Goal: Transaction & Acquisition: Purchase product/service

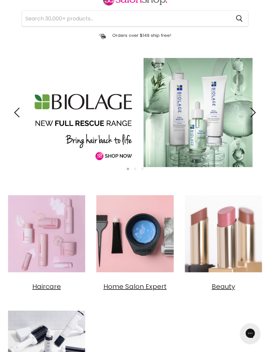
click at [218, 136] on link "Slide 1 of 3" at bounding box center [135, 113] width 270 height 130
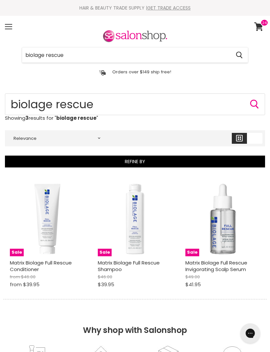
click at [144, 245] on img "Main content" at bounding box center [135, 218] width 75 height 75
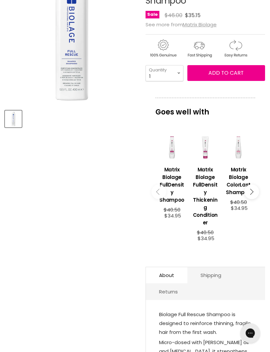
scroll to position [126, 0]
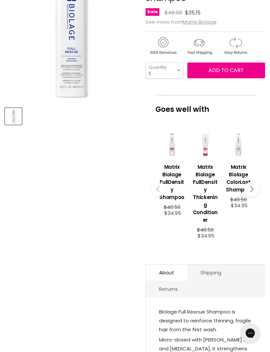
click at [180, 168] on h3 "Matrix Biolage FullDensity Shampoo" at bounding box center [171, 182] width 27 height 38
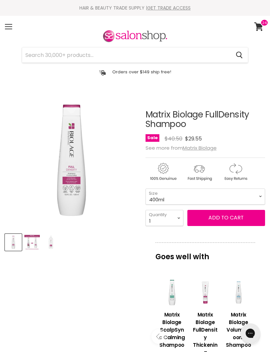
click at [231, 223] on button "Add to cart" at bounding box center [226, 218] width 78 height 16
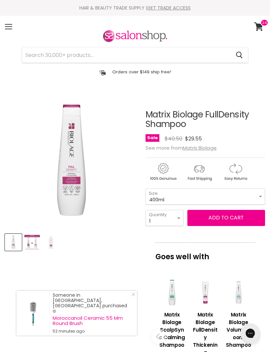
click at [229, 221] on span "Add to cart" at bounding box center [225, 218] width 35 height 8
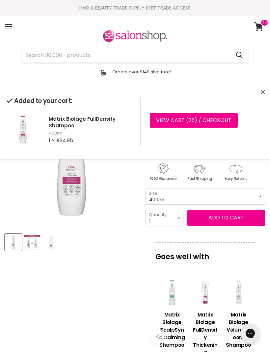
click at [228, 219] on span "Add to cart" at bounding box center [225, 218] width 35 height 8
click at [260, 198] on select "400ml 1 Litre" at bounding box center [204, 196] width 119 height 16
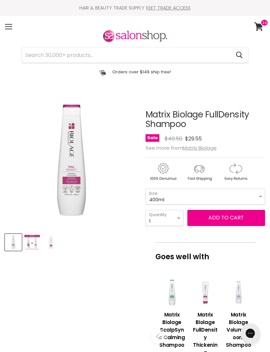
scroll to position [93, 0]
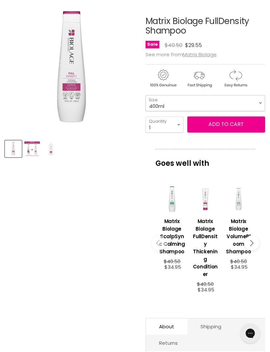
click at [260, 104] on select "400ml 1 Litre" at bounding box center [204, 103] width 119 height 16
select select "1 Litre"
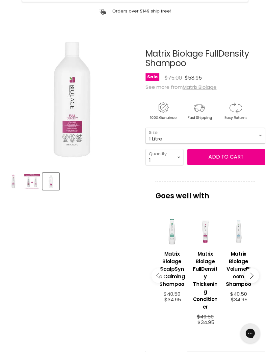
scroll to position [60, 0]
click at [235, 160] on button "Add to cart" at bounding box center [226, 157] width 78 height 16
click at [235, 161] on button "Add to cart" at bounding box center [226, 157] width 78 height 16
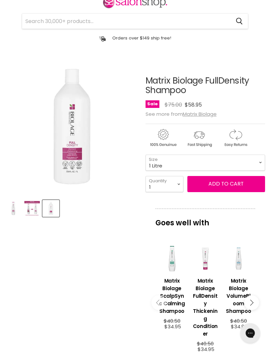
scroll to position [0, 0]
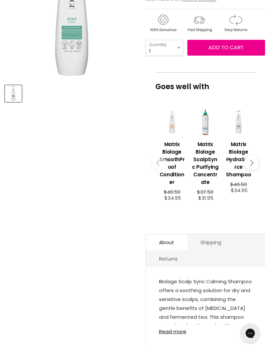
scroll to position [148, 0]
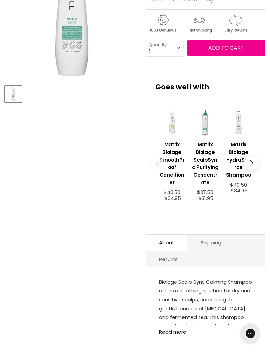
click at [254, 161] on button "Main content" at bounding box center [251, 162] width 15 height 15
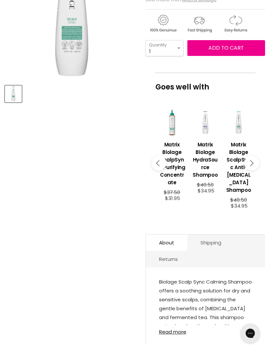
click at [254, 164] on button "Main content" at bounding box center [251, 162] width 15 height 15
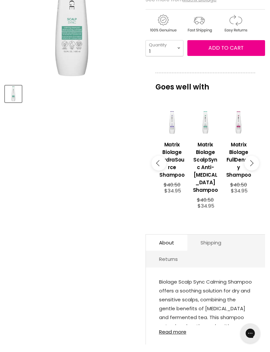
click at [254, 163] on button "Main content" at bounding box center [251, 162] width 15 height 15
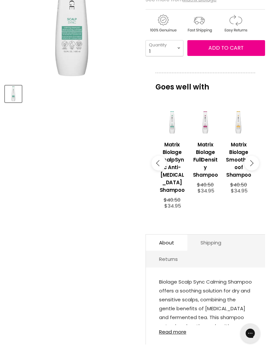
click at [251, 160] on icon "Main content" at bounding box center [250, 163] width 6 height 6
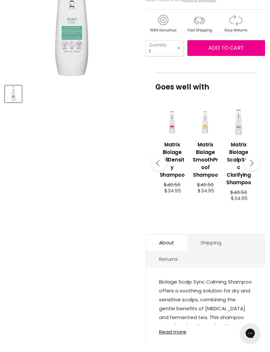
click at [252, 162] on icon "Main content" at bounding box center [250, 163] width 6 height 6
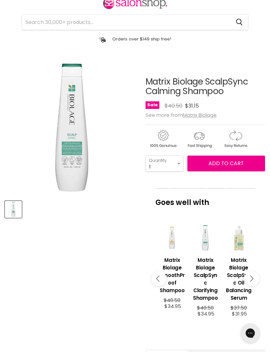
scroll to position [0, 0]
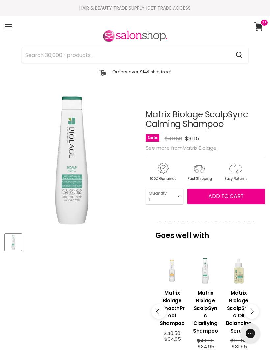
click at [9, 29] on span at bounding box center [8, 29] width 7 height 1
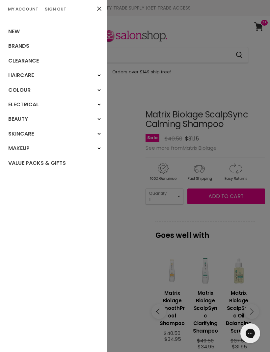
click at [12, 49] on link "Brands" at bounding box center [53, 46] width 107 height 14
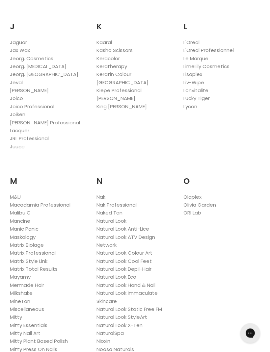
scroll to position [743, 0]
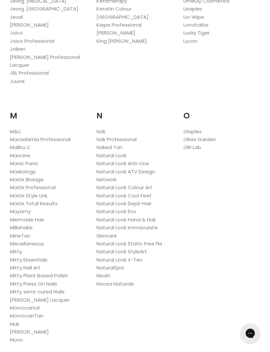
click at [41, 176] on link "Matrix Biolage" at bounding box center [27, 179] width 34 height 7
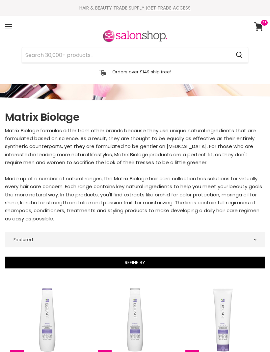
select select "manual"
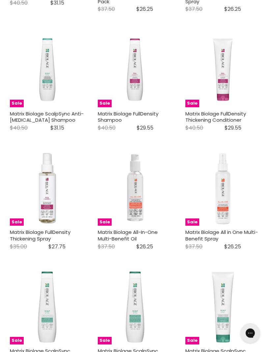
scroll to position [979, 0]
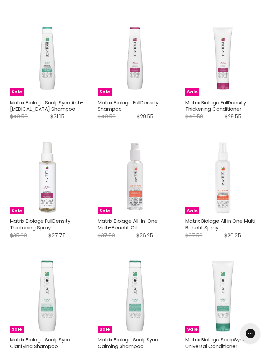
click at [227, 104] on link "Matrix Biolage FullDensity Thickening Conditioner" at bounding box center [215, 105] width 60 height 13
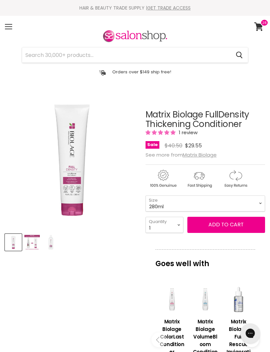
click at [224, 229] on button "Add to cart" at bounding box center [226, 225] width 78 height 16
click at [226, 228] on span "Add to cart" at bounding box center [225, 225] width 35 height 8
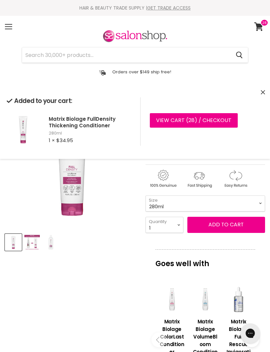
click at [225, 227] on span "Add to cart" at bounding box center [225, 225] width 35 height 8
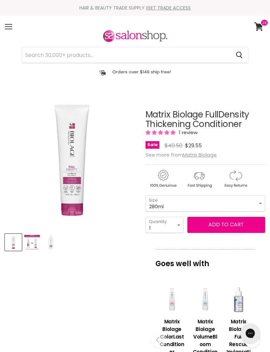
click at [129, 286] on article "Click or scroll to zoom Tap or pinch to zoom Click or scroll to zoom" at bounding box center [135, 320] width 260 height 455
click at [260, 28] on icon at bounding box center [258, 26] width 9 height 9
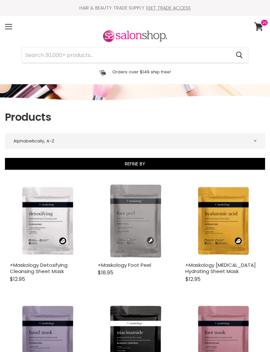
select select "title-ascending"
click at [8, 33] on div "Menu" at bounding box center [9, 26] width 14 height 15
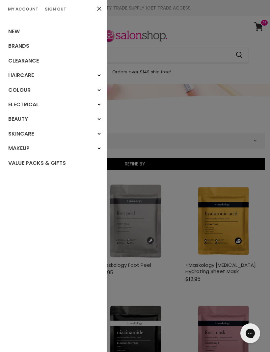
click at [6, 30] on link "New" at bounding box center [53, 31] width 107 height 14
click at [13, 33] on link "New" at bounding box center [53, 31] width 107 height 14
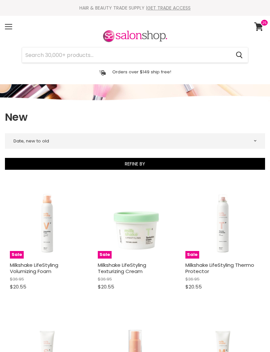
select select "created-descending"
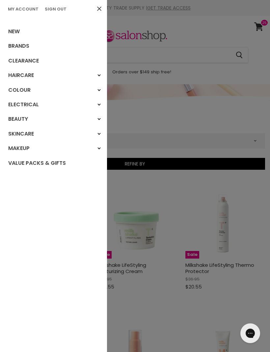
click at [18, 8] on link "My Account" at bounding box center [23, 9] width 36 height 6
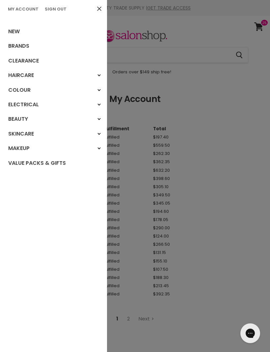
click at [11, 32] on link "New" at bounding box center [53, 31] width 107 height 14
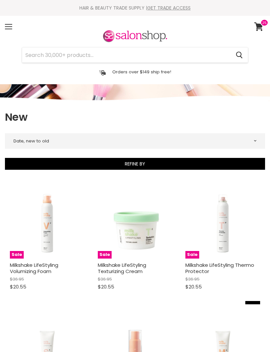
select select "created-descending"
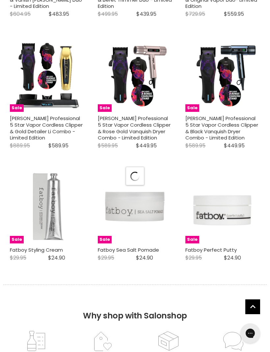
select select "created-descending"
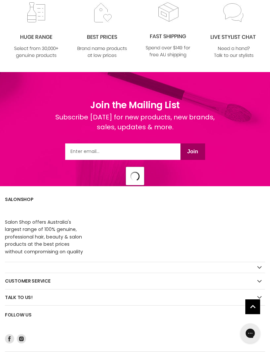
select select "created-descending"
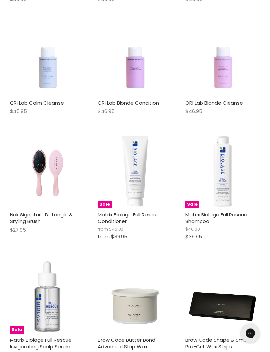
scroll to position [3277, 0]
click at [153, 211] on link "Matrix Biolage Full Rescue Conditioner" at bounding box center [129, 217] width 62 height 13
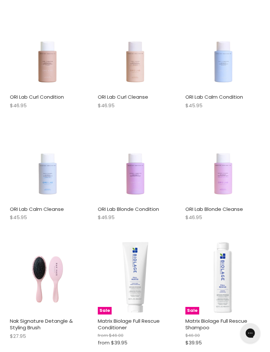
scroll to position [3171, 0]
click at [224, 318] on link "Matrix Biolage Full Rescue Shampoo" at bounding box center [216, 324] width 62 height 13
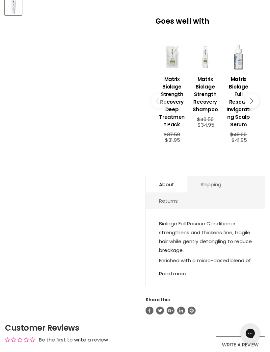
click at [180, 270] on link "Read more" at bounding box center [205, 272] width 93 height 10
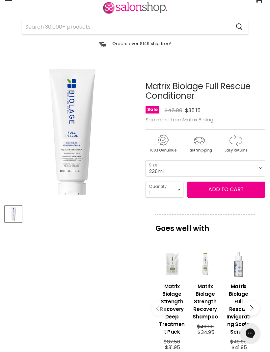
scroll to position [14, 0]
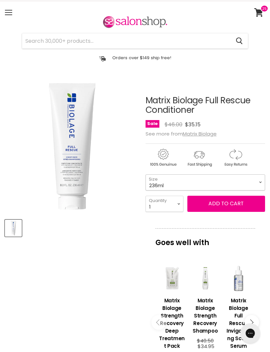
click at [264, 179] on select "236ml 1 Litre" at bounding box center [204, 182] width 119 height 16
select select "1 Litre"
click at [229, 206] on button "Add to cart" at bounding box center [226, 204] width 78 height 16
click at [230, 204] on button "Add to cart" at bounding box center [226, 204] width 78 height 16
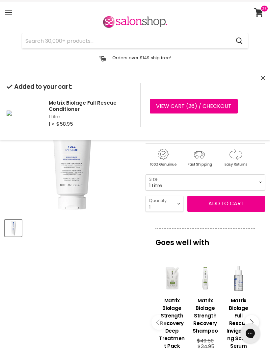
click at [219, 208] on button "Add to cart" at bounding box center [226, 204] width 78 height 16
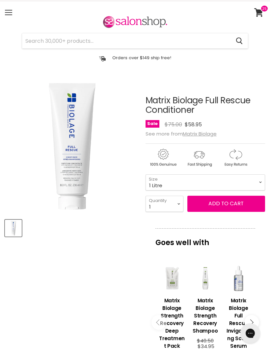
click at [130, 261] on article "Click or scroll to zoom Tap or pinch to zoom Matrix Biolage Full Rescue Conditi…" at bounding box center [135, 307] width 260 height 456
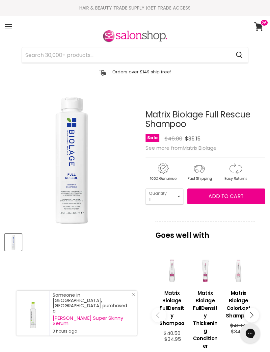
click at [233, 199] on span "Add to cart" at bounding box center [225, 196] width 35 height 8
click at [232, 197] on span "Add to cart" at bounding box center [225, 196] width 35 height 8
click at [155, 254] on div "imageUrl Matrix Biolage FullDensity Shampoo $40.50 $34.95" at bounding box center [171, 303] width 33 height 109
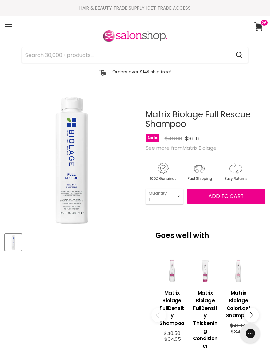
click at [266, 26] on span at bounding box center [264, 22] width 8 height 7
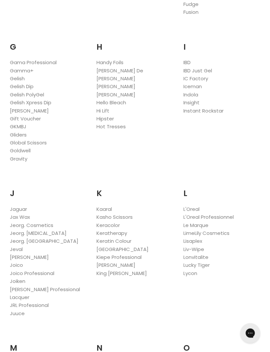
scroll to position [530, 0]
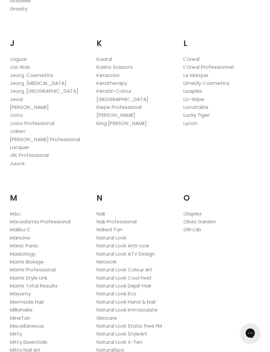
scroll to position [671, 0]
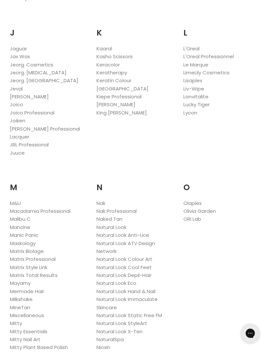
click at [104, 200] on link "Nak" at bounding box center [100, 203] width 9 height 7
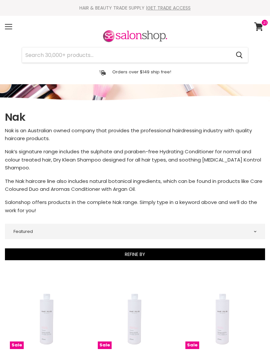
select select "manual"
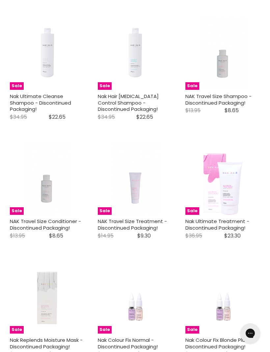
scroll to position [881, 0]
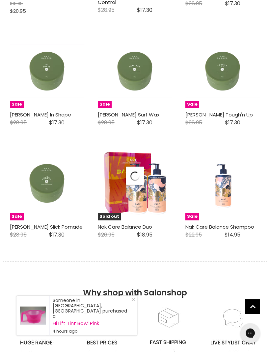
select select "manual"
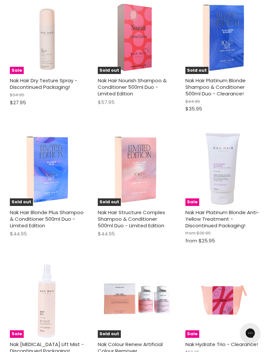
scroll to position [2786, 0]
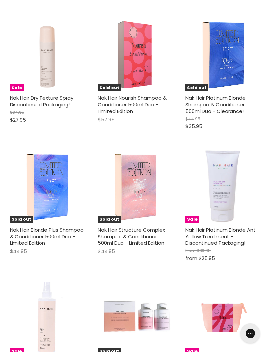
click at [236, 226] on link "Nak Hair Platinum Blonde Anti-Yellow Treatment - Discontinued Packaging!" at bounding box center [222, 236] width 74 height 20
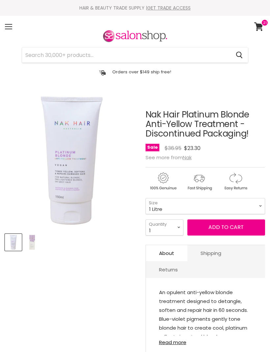
select select "1 Litre"
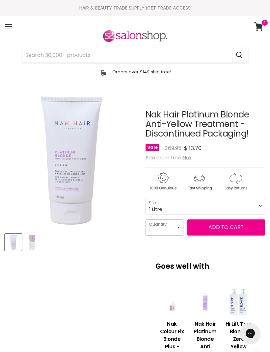
click at [181, 228] on select "1 2 3 4 5 6 7 8 9 10+" at bounding box center [164, 227] width 38 height 16
select select "3"
type input "3"
click at [226, 228] on button "Add to cart" at bounding box center [226, 227] width 78 height 16
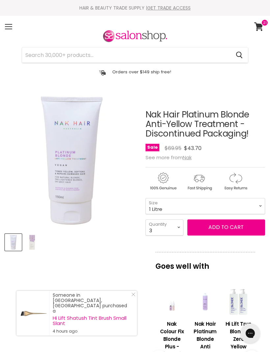
click at [226, 226] on button "Add to cart" at bounding box center [226, 227] width 78 height 16
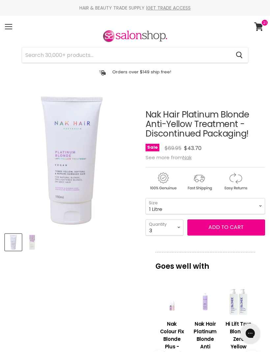
click at [108, 271] on article "Click or scroll to zoom Tap or pinch to zoom Click or scroll to zoom" at bounding box center [135, 337] width 260 height 488
click at [262, 27] on icon at bounding box center [258, 26] width 9 height 9
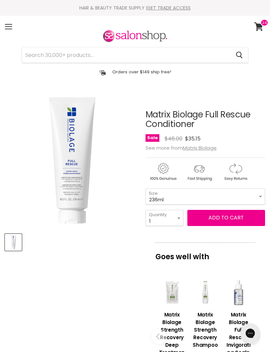
click at [260, 195] on select "236ml 1 Litre" at bounding box center [204, 196] width 119 height 16
select select "1 Litre"
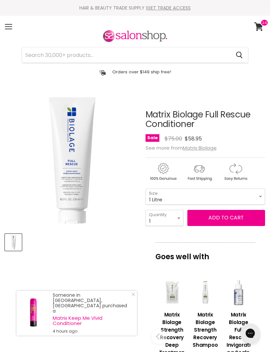
click at [263, 29] on link "View cart" at bounding box center [258, 26] width 17 height 15
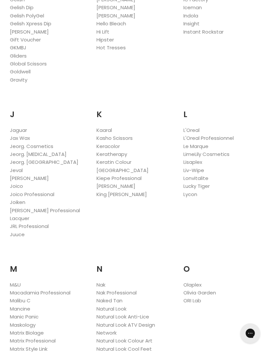
scroll to position [595, 0]
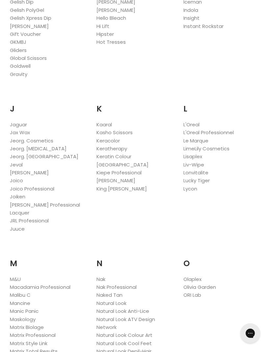
click at [105, 275] on link "Nak" at bounding box center [100, 278] width 9 height 7
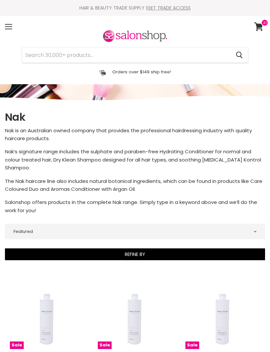
select select "manual"
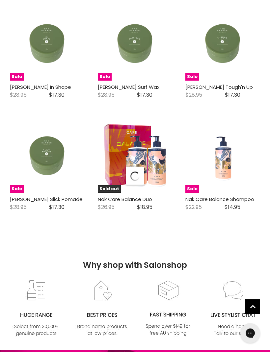
select select "manual"
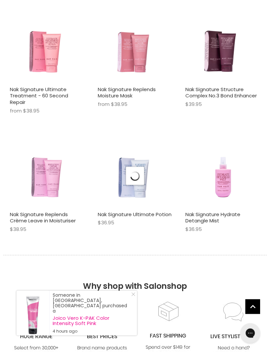
scroll to position [3944, 0]
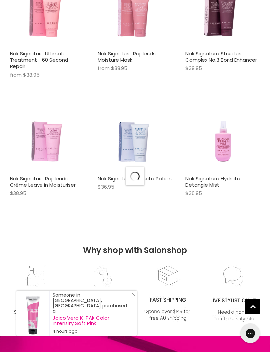
select select "manual"
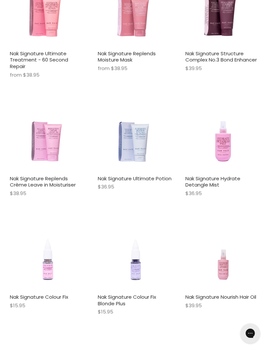
scroll to position [4110, 0]
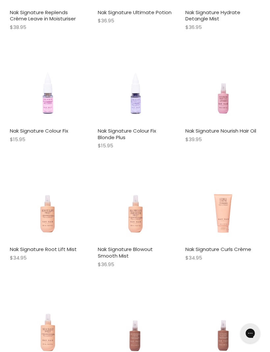
click at [132, 246] on link "Nak Signature Blowout Smooth Mist" at bounding box center [125, 252] width 55 height 13
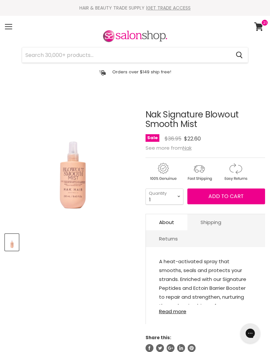
select select "2"
type input "2"
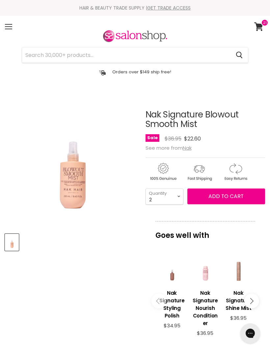
click at [234, 200] on span "Add to cart" at bounding box center [225, 196] width 35 height 8
click at [233, 200] on span "Add to cart" at bounding box center [225, 196] width 35 height 8
click at [132, 281] on article "Click or scroll to zoom Tap or pinch to zoom Nak Signature Blowout Smooth Mist …" at bounding box center [135, 296] width 260 height 406
click at [262, 28] on icon at bounding box center [258, 26] width 9 height 9
click at [226, 197] on span "Add to cart" at bounding box center [225, 196] width 35 height 8
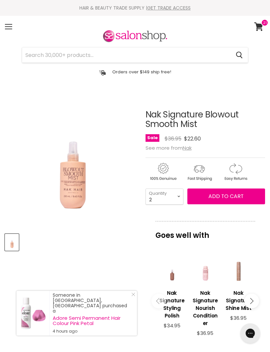
click at [115, 262] on article "Click or scroll to zoom Tap or pinch to zoom Nak Signature Blowout Smooth Mist …" at bounding box center [135, 296] width 260 height 406
click at [262, 26] on span at bounding box center [264, 22] width 7 height 7
